Goal: Task Accomplishment & Management: Manage account settings

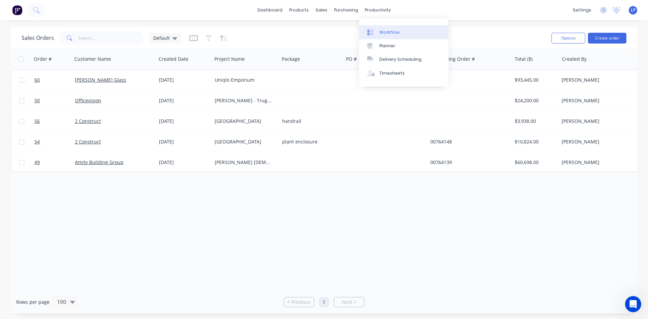
click at [369, 33] on icon at bounding box center [368, 32] width 3 height 5
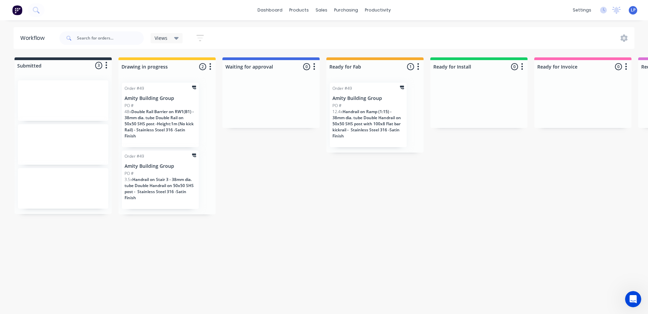
click at [171, 163] on p "Amity Building Group" at bounding box center [161, 166] width 72 height 6
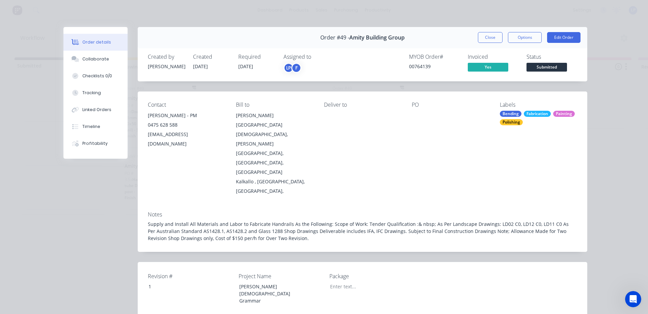
click at [639, 113] on div "Order details Collaborate Checklists 0/0 Tracking Linked Orders Timeline Profit…" at bounding box center [324, 157] width 648 height 314
click at [616, 94] on div "Order details Collaborate Checklists 0/0 Tracking Linked Orders Timeline Profit…" at bounding box center [324, 157] width 648 height 314
click at [482, 34] on button "Close" at bounding box center [490, 37] width 25 height 11
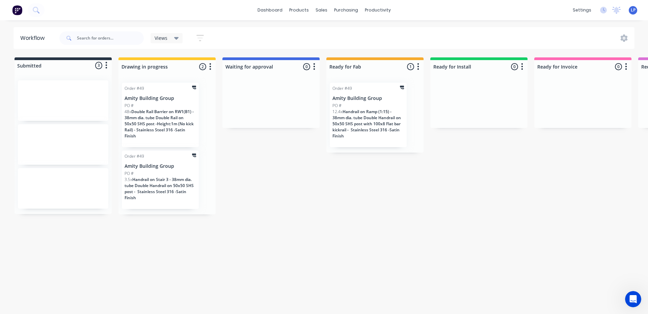
click at [626, 33] on div "Views Save new view None (Default) edit DESIGN edit OVERVIEW edit PRODUCTION ed…" at bounding box center [346, 38] width 577 height 20
click at [174, 35] on icon at bounding box center [176, 37] width 5 height 7
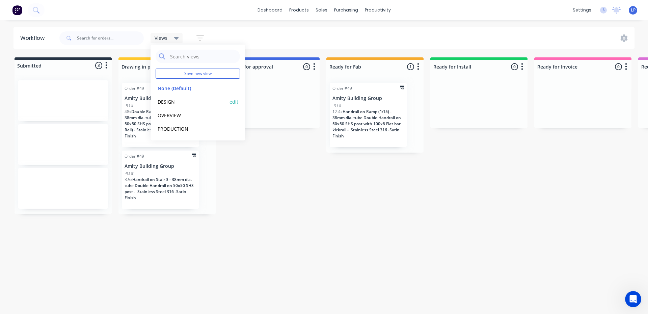
click at [212, 99] on button "DESIGN" at bounding box center [192, 102] width 72 height 8
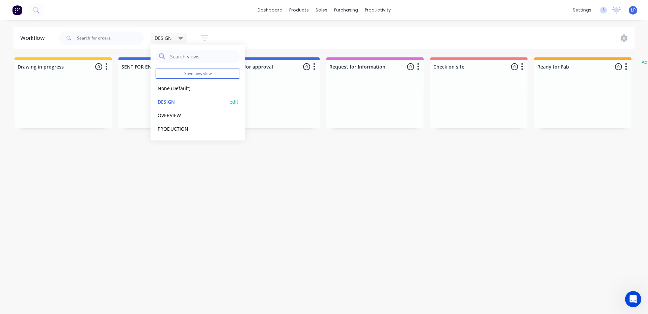
click at [236, 102] on button "edit" at bounding box center [234, 101] width 9 height 7
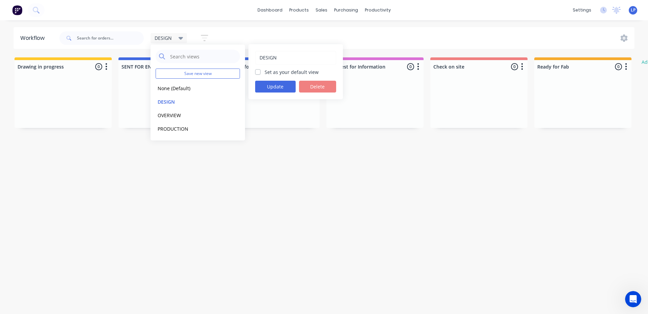
click at [277, 70] on label "Set as your default view" at bounding box center [292, 72] width 54 height 7
click at [261, 70] on input "Set as your default view" at bounding box center [257, 72] width 5 height 6
checkbox input "true"
click at [275, 84] on button "Update" at bounding box center [275, 87] width 41 height 12
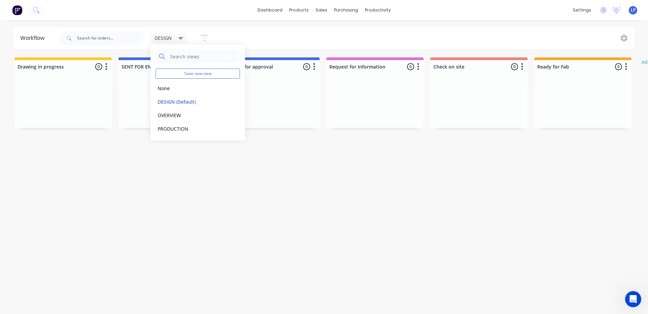
click at [324, 177] on div "Workflow DESIGN Save new view None edit DESIGN (Default) edit OVERVIEW edit PRO…" at bounding box center [324, 163] width 648 height 273
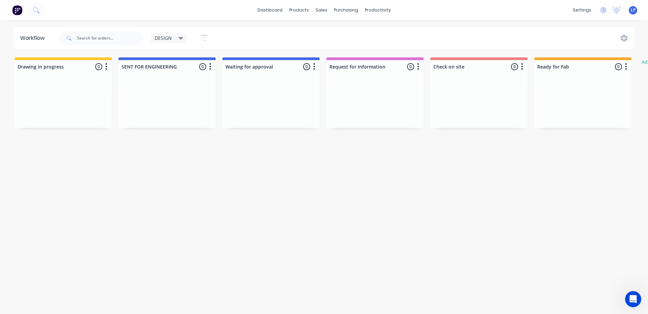
click at [168, 36] on span "DESIGN" at bounding box center [163, 37] width 17 height 7
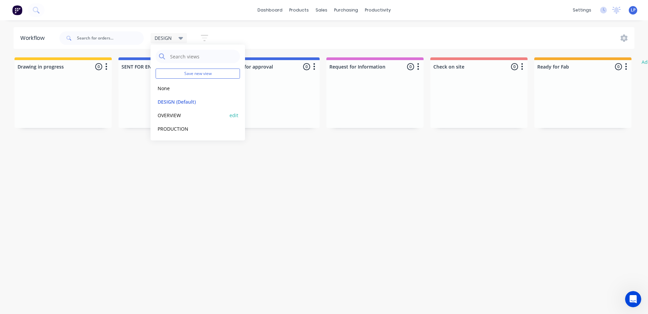
click at [178, 113] on button "OVERVIEW" at bounding box center [192, 115] width 72 height 8
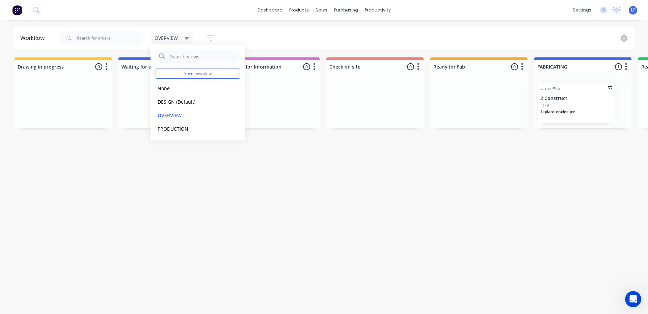
click at [318, 176] on div "Workflow OVERVIEW Save new view None edit DESIGN (Default) edit OVERVIEW edit P…" at bounding box center [324, 163] width 648 height 273
click at [569, 108] on div "PO #" at bounding box center [576, 106] width 72 height 6
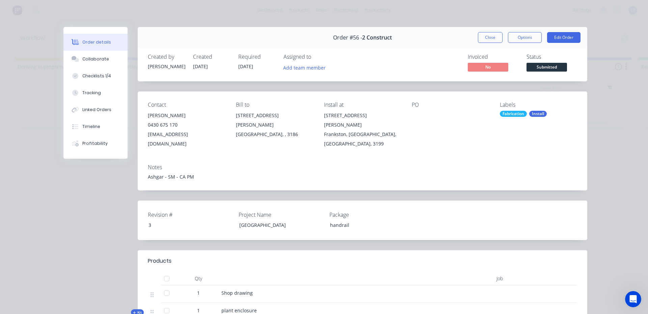
click at [627, 136] on div "Order details Collaborate Checklists 1/4 Tracking Linked Orders Timeline Profit…" at bounding box center [324, 157] width 648 height 314
click at [495, 37] on button "Close" at bounding box center [490, 37] width 25 height 11
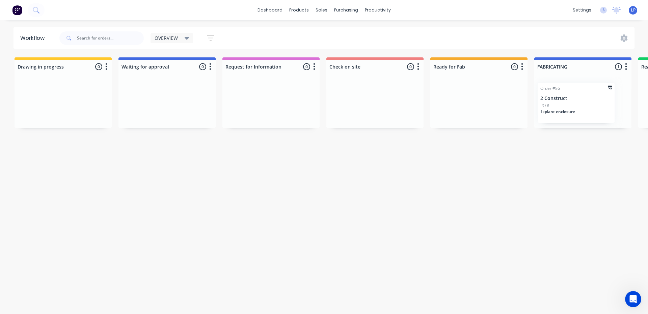
click at [575, 112] on div "1 x plant enclosure" at bounding box center [576, 114] width 72 height 11
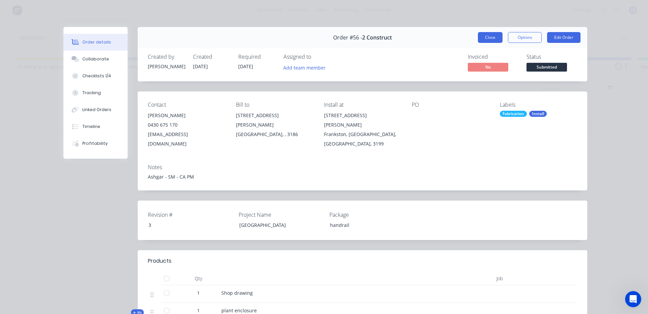
click at [495, 40] on button "Close" at bounding box center [490, 37] width 25 height 11
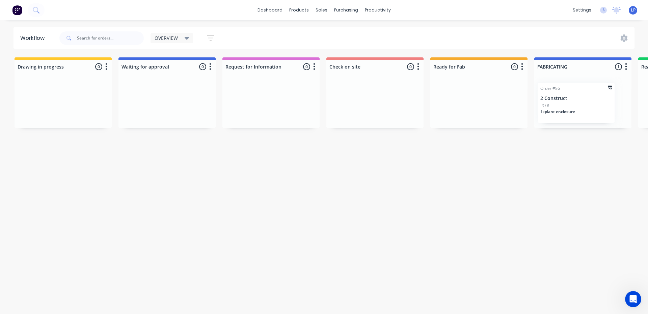
click at [621, 33] on div "OVERVIEW Save new view None edit DESIGN (Default) edit OVERVIEW edit PRODUCTION…" at bounding box center [346, 38] width 577 height 20
click at [620, 39] on icon at bounding box center [623, 37] width 7 height 7
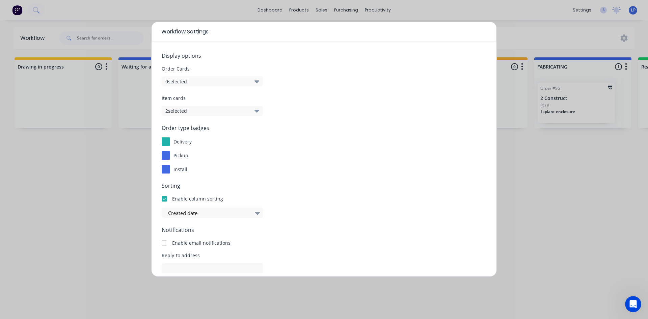
click at [234, 108] on button "2 selected" at bounding box center [212, 111] width 101 height 10
click at [441, 193] on div "Sorting Enable column sorting Created date" at bounding box center [324, 200] width 325 height 36
click at [572, 178] on div "Workflow Settings Display options Order Cards 0 selected Item cards 2 selected …" at bounding box center [324, 159] width 648 height 319
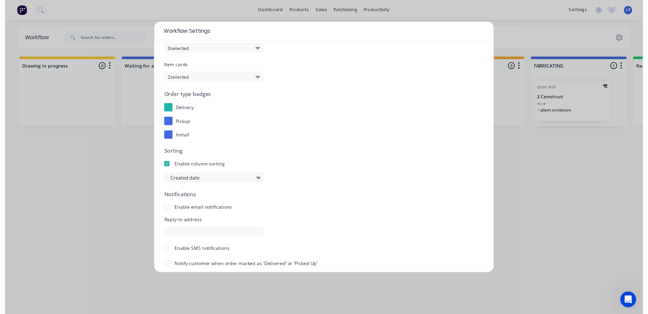
scroll to position [63, 0]
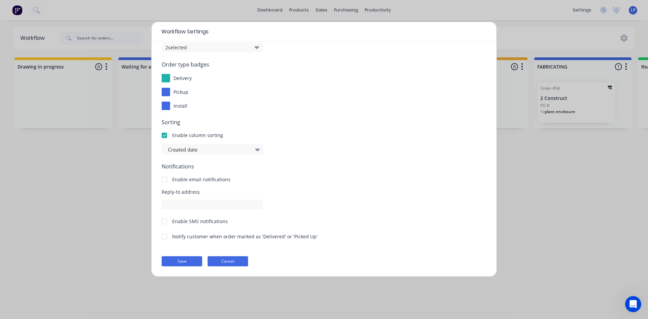
click at [232, 265] on button "Cancel" at bounding box center [228, 261] width 41 height 10
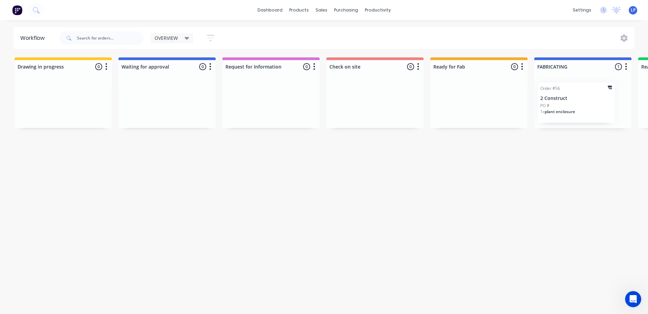
click at [440, 197] on div "Workflow OVERVIEW Save new view None edit DESIGN (Default) edit OVERVIEW edit P…" at bounding box center [324, 163] width 648 height 273
